Goal: Leave review/rating: Leave review/rating

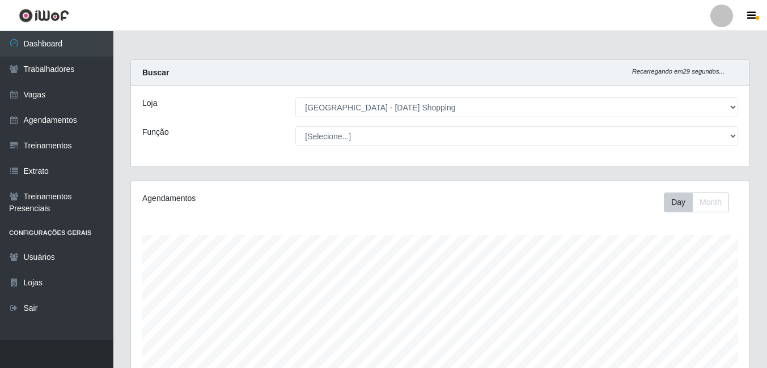
select select "471"
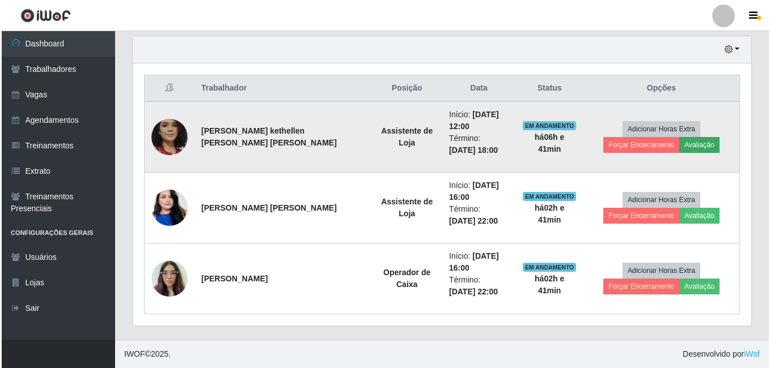
scroll to position [235, 618]
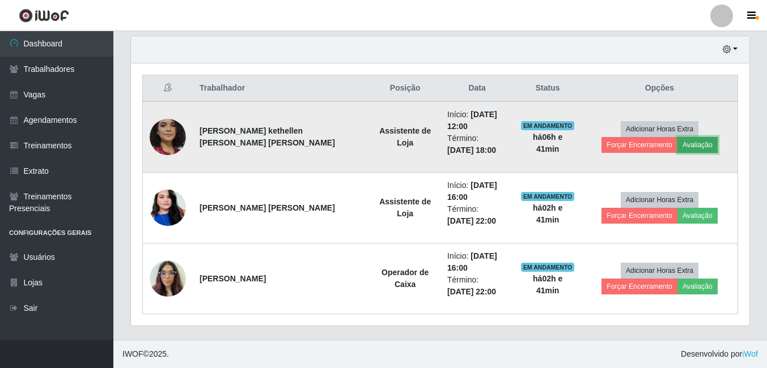
click at [677, 144] on button "Avaliação" at bounding box center [697, 145] width 40 height 16
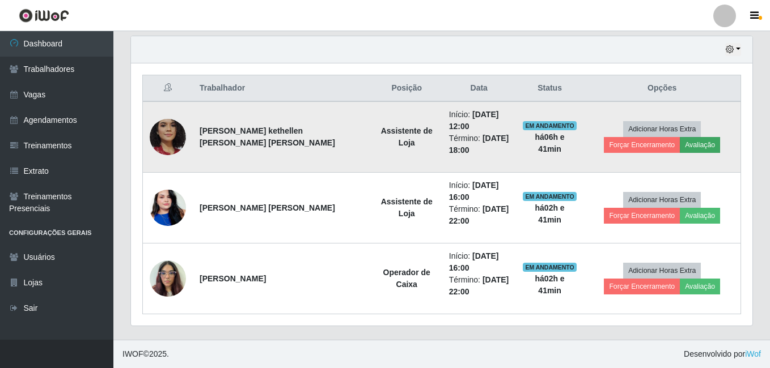
scroll to position [235, 613]
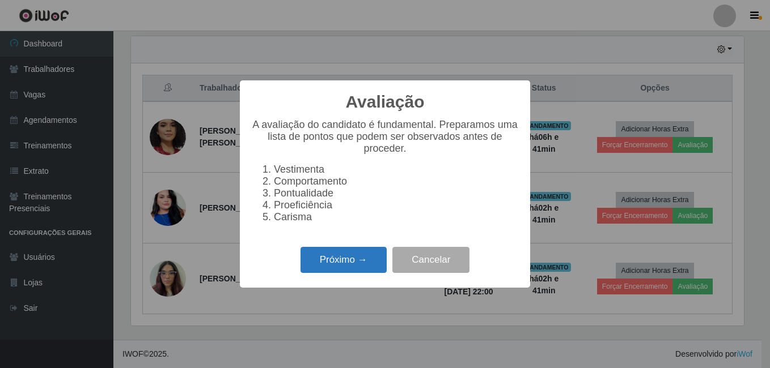
click at [343, 264] on button "Próximo →" at bounding box center [343, 260] width 86 height 27
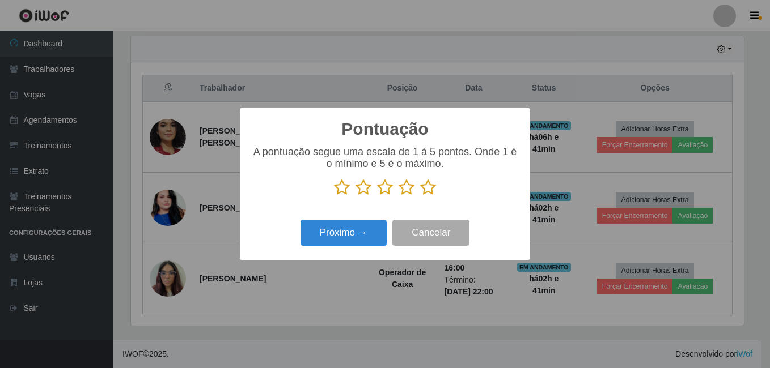
scroll to position [566478, 566101]
click at [428, 190] on icon at bounding box center [428, 187] width 16 height 17
click at [420, 196] on input "radio" at bounding box center [420, 196] width 0 height 0
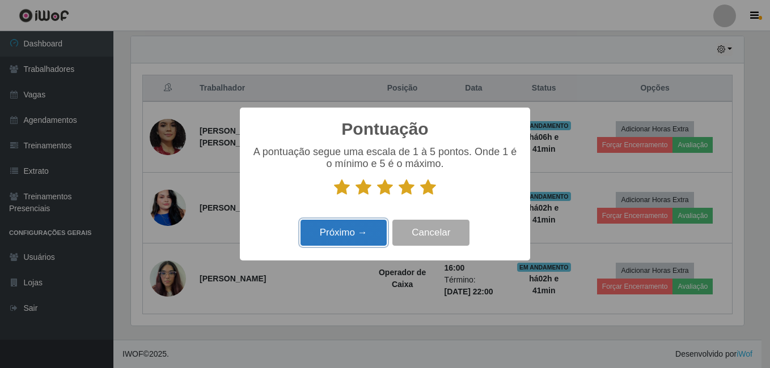
click at [328, 235] on button "Próximo →" at bounding box center [343, 233] width 86 height 27
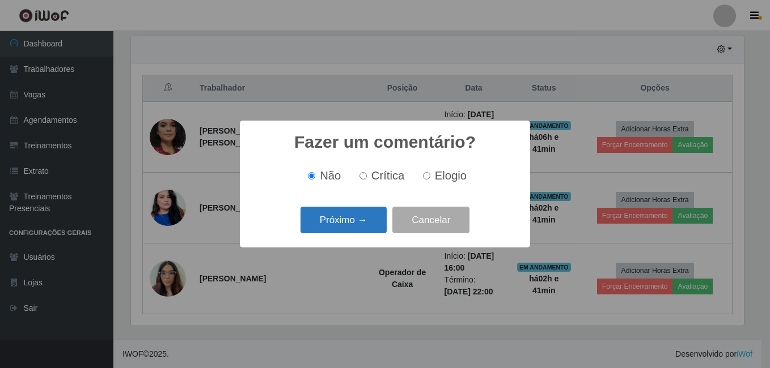
click at [341, 224] on button "Próximo →" at bounding box center [343, 220] width 86 height 27
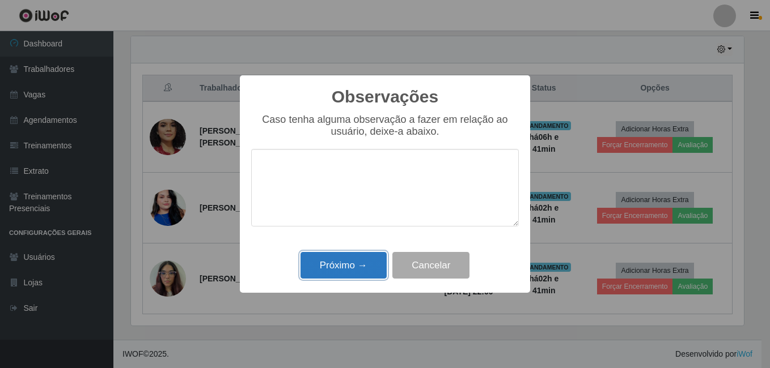
click at [350, 269] on button "Próximo →" at bounding box center [343, 265] width 86 height 27
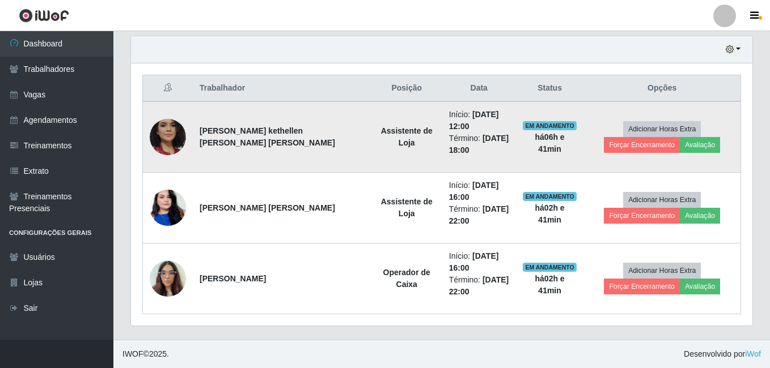
scroll to position [235, 618]
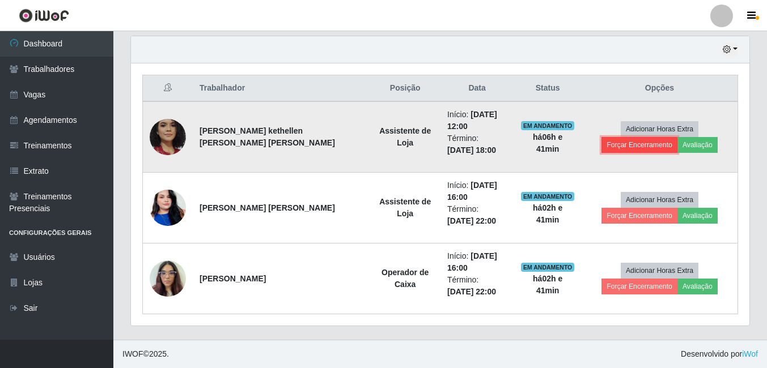
click at [677, 137] on button "Forçar Encerramento" at bounding box center [639, 145] width 76 height 16
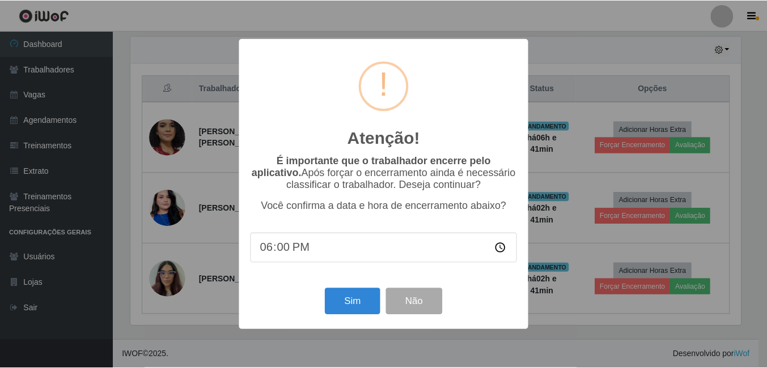
scroll to position [235, 613]
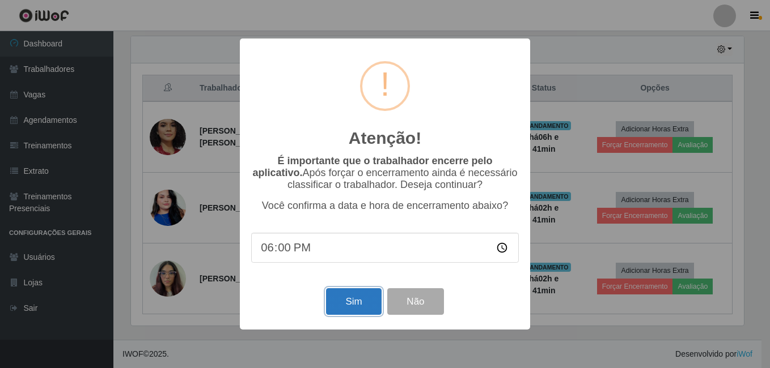
click at [348, 298] on button "Sim" at bounding box center [353, 301] width 55 height 27
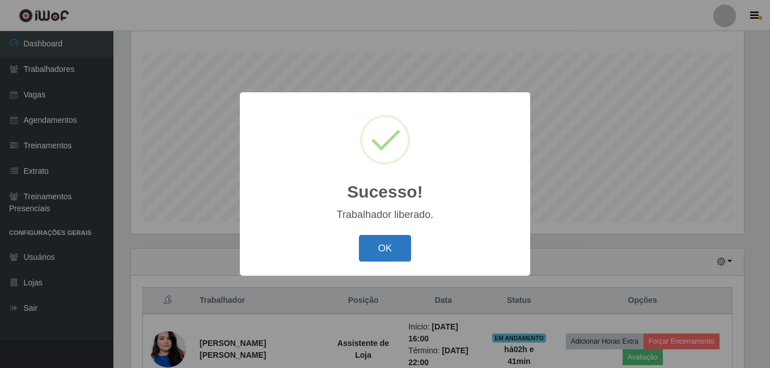
click at [383, 247] on button "OK" at bounding box center [385, 248] width 53 height 27
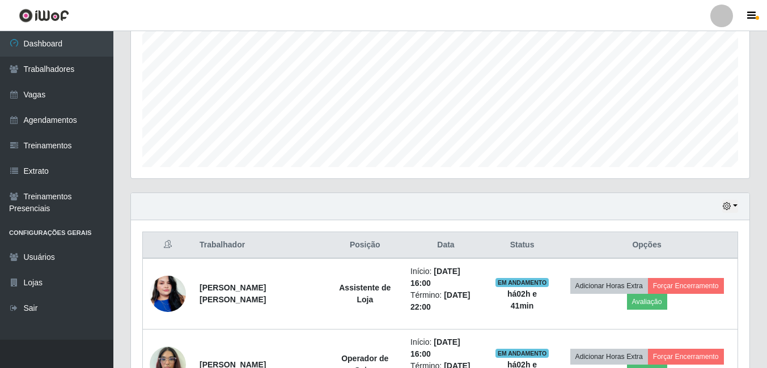
scroll to position [300, 0]
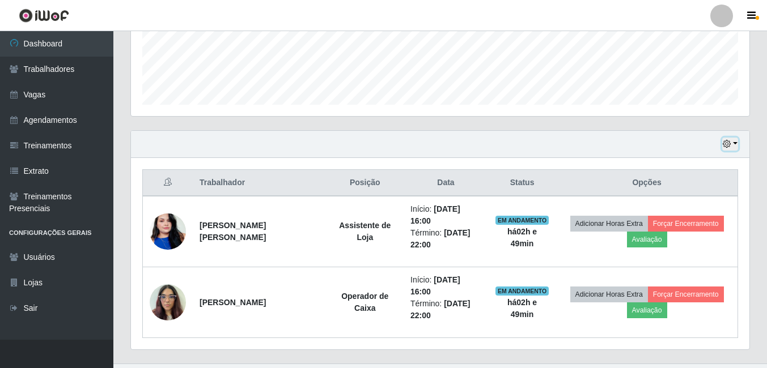
click at [735, 139] on button "button" at bounding box center [730, 144] width 16 height 13
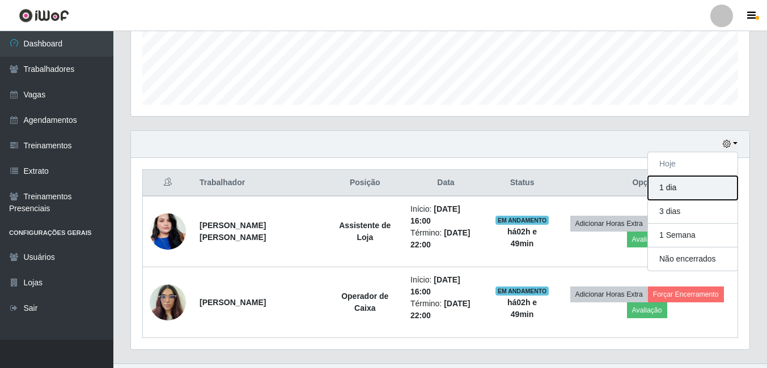
click at [670, 192] on button "1 dia" at bounding box center [693, 188] width 90 height 24
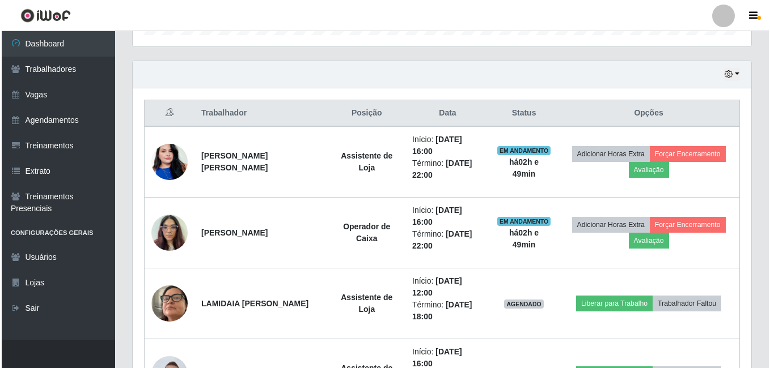
scroll to position [367, 0]
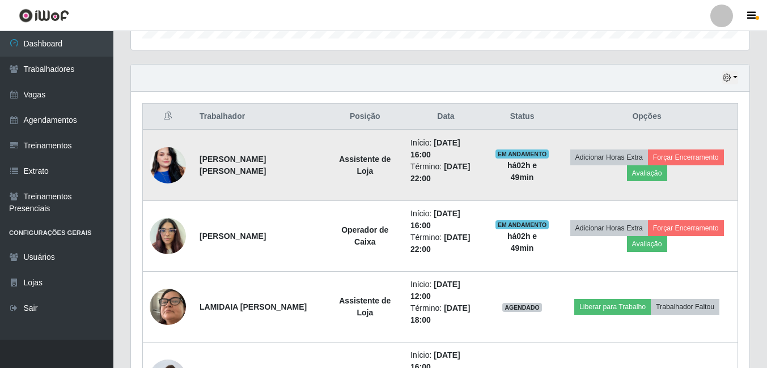
click at [168, 160] on img at bounding box center [168, 165] width 36 height 65
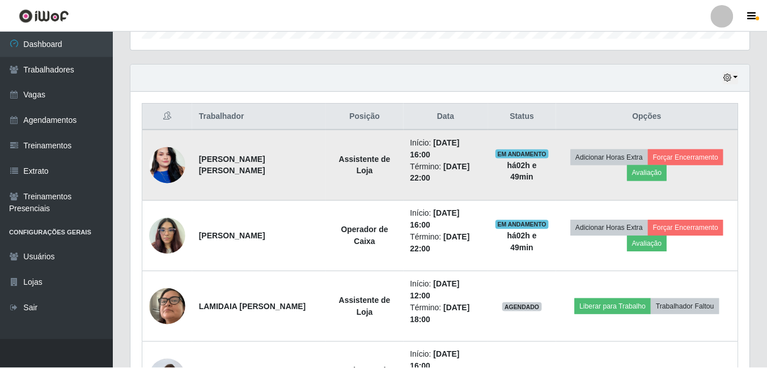
scroll to position [235, 613]
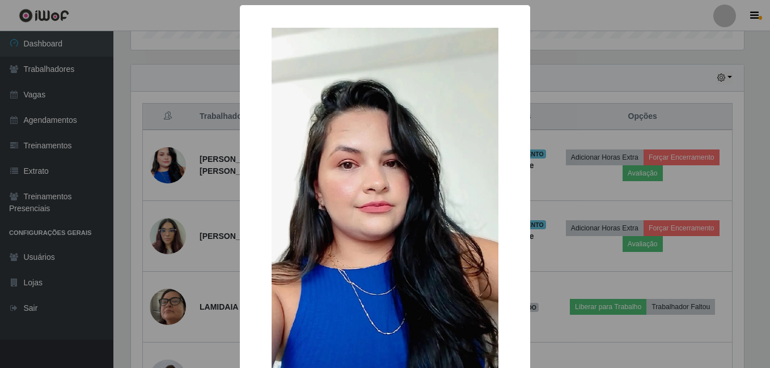
click at [185, 207] on div "× OK Cancel" at bounding box center [385, 184] width 770 height 368
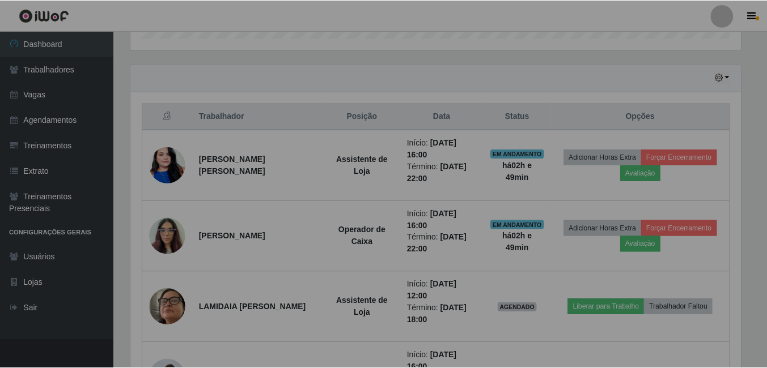
scroll to position [235, 618]
